Goal: Task Accomplishment & Management: Manage account settings

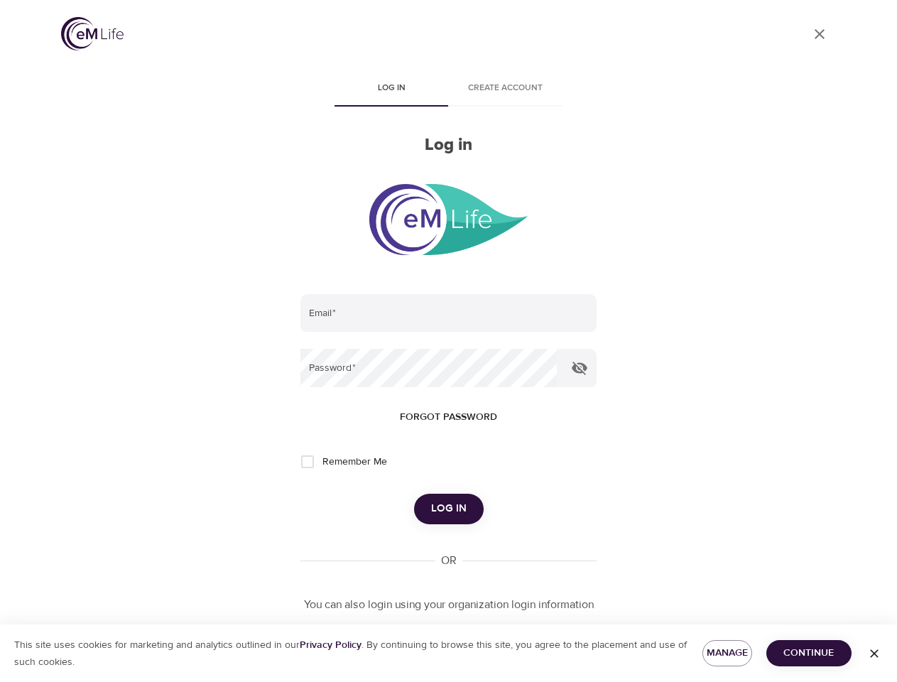
click at [392, 90] on span "Log in" at bounding box center [392, 88] width 97 height 15
click at [506, 90] on span "Create account" at bounding box center [506, 88] width 97 height 15
click at [448, 313] on input "email" at bounding box center [449, 313] width 296 height 38
click at [580, 368] on icon "button" at bounding box center [579, 368] width 17 height 17
click at [448, 417] on span "Forgot password" at bounding box center [448, 418] width 97 height 18
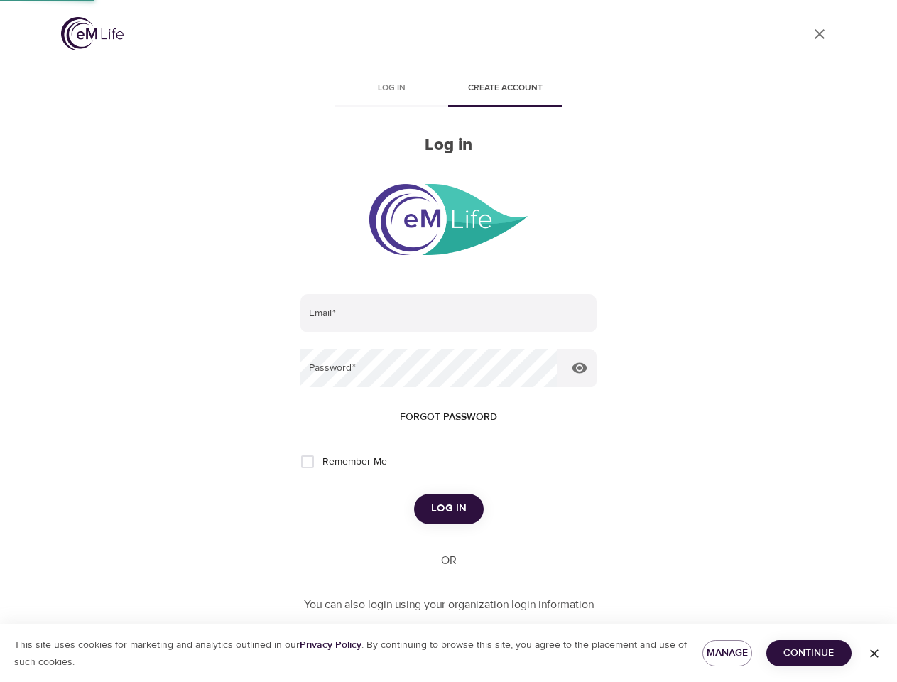
click at [448, 509] on span "Log in" at bounding box center [449, 509] width 36 height 18
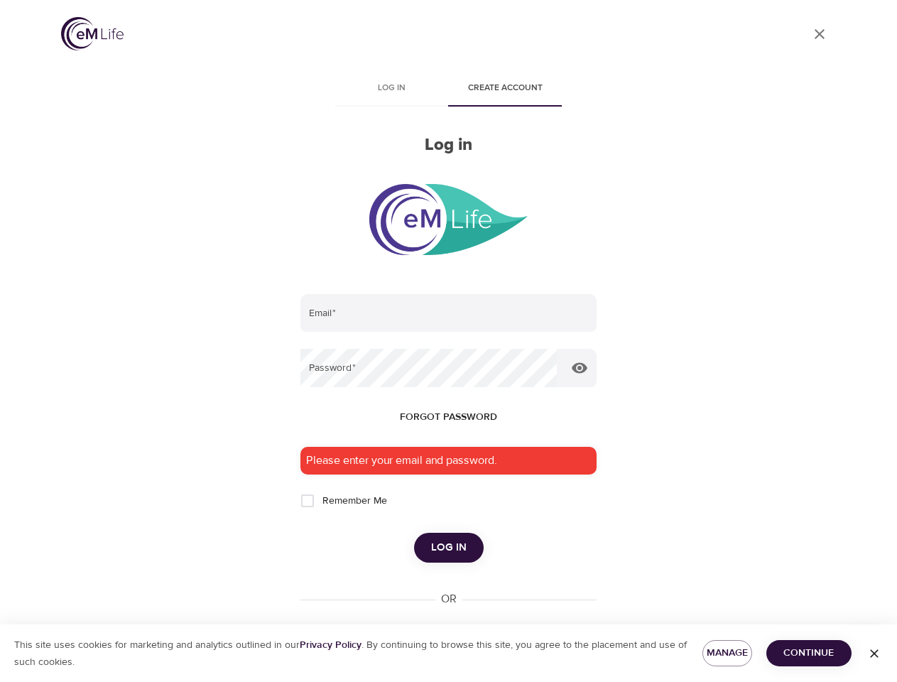
click at [728, 653] on span "Manage" at bounding box center [727, 653] width 27 height 18
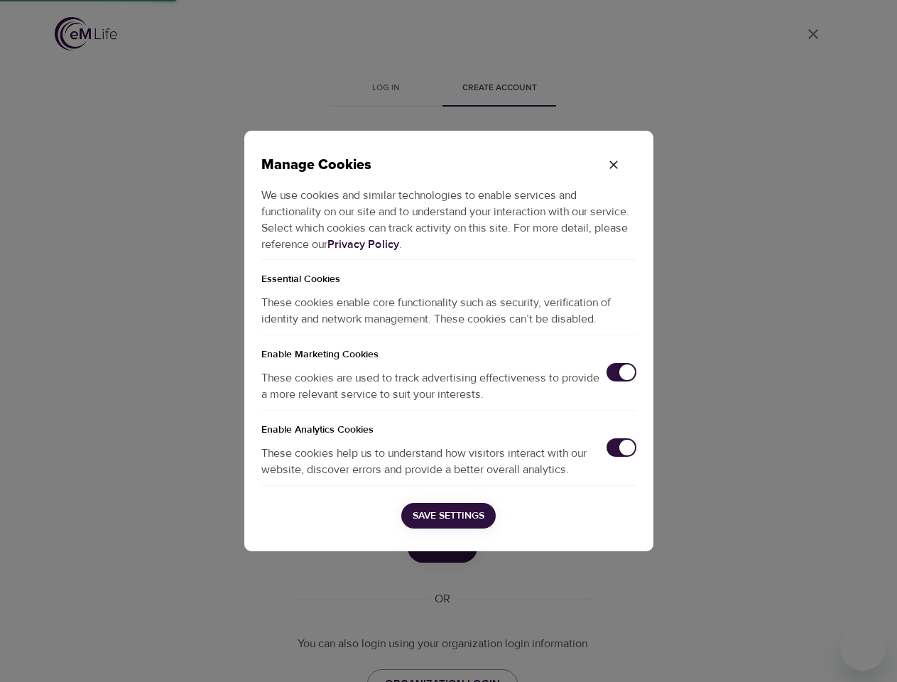
click at [809, 653] on div "Manage Cookies We use cookies and similar technologies to enable services and f…" at bounding box center [448, 341] width 897 height 682
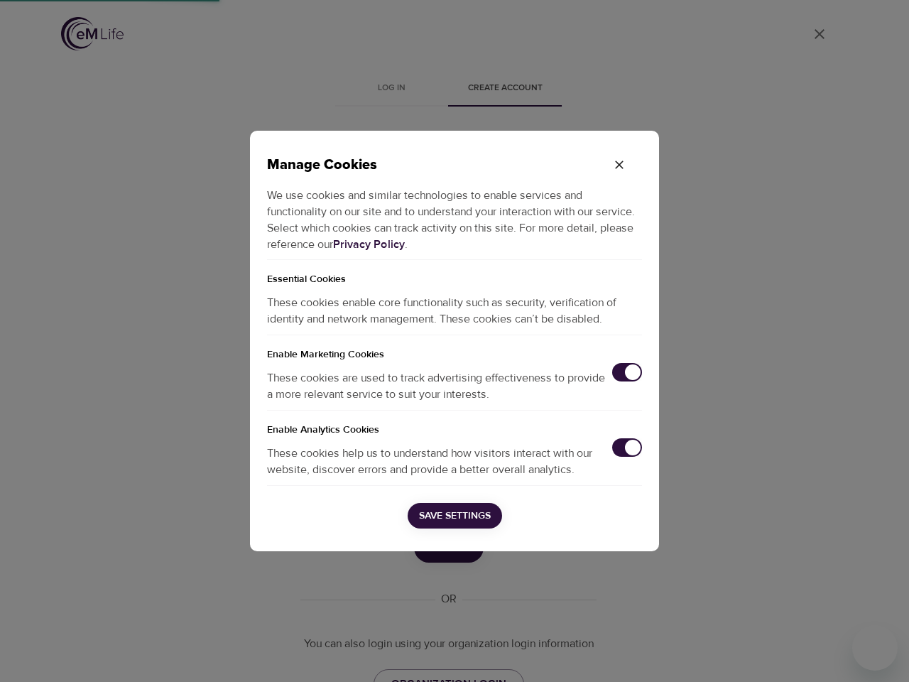
click at [875, 654] on div "Manage Cookies We use cookies and similar technologies to enable services and f…" at bounding box center [454, 341] width 909 height 682
